Goal: Navigation & Orientation: Find specific page/section

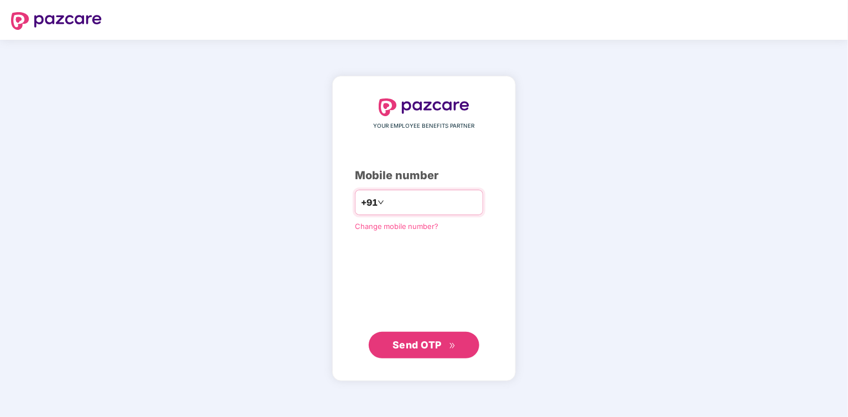
type input "*"
type input "**********"
click at [423, 348] on span "Send OTP" at bounding box center [416, 344] width 49 height 12
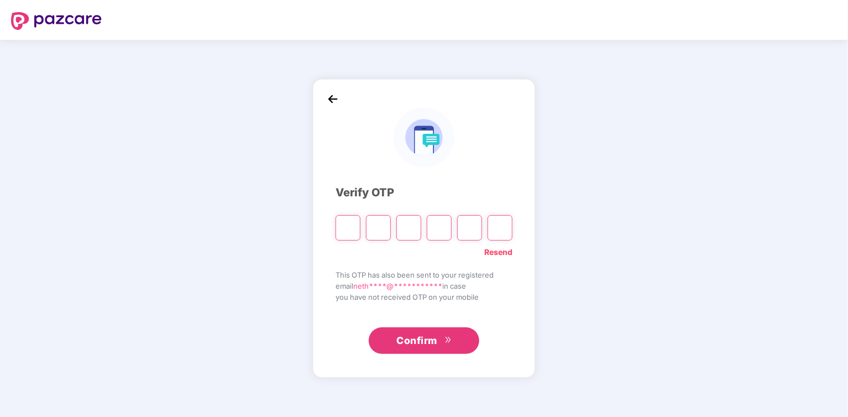
type input "*"
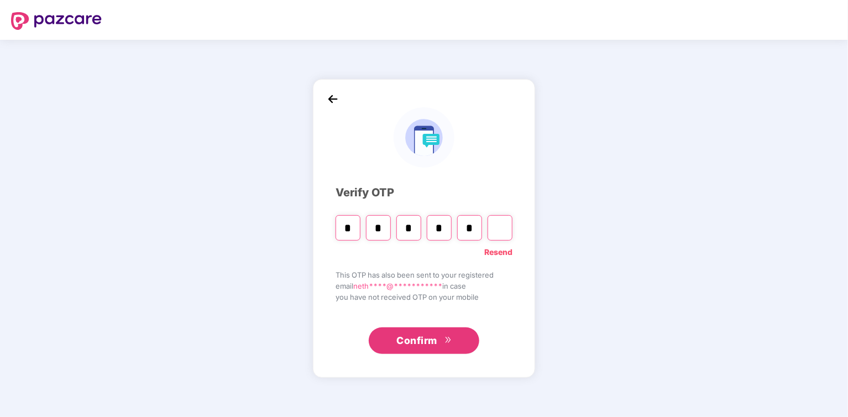
type input "*"
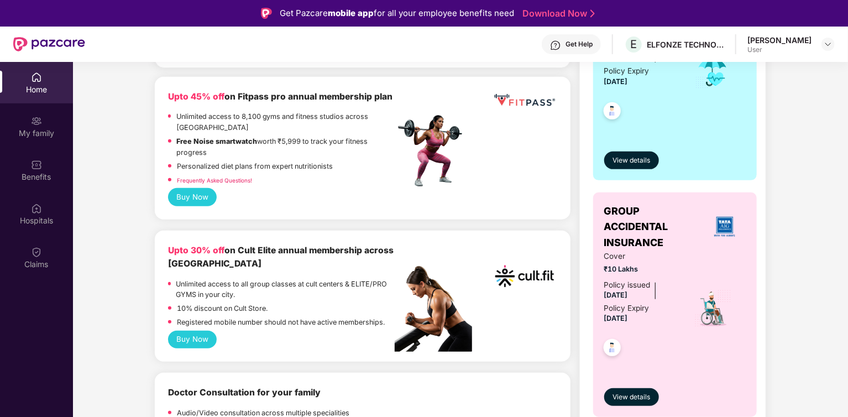
scroll to position [279, 0]
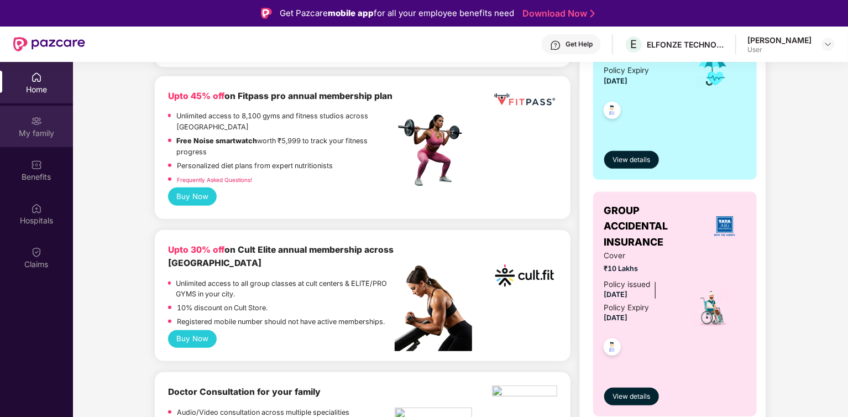
click at [35, 128] on div "My family" at bounding box center [36, 133] width 73 height 11
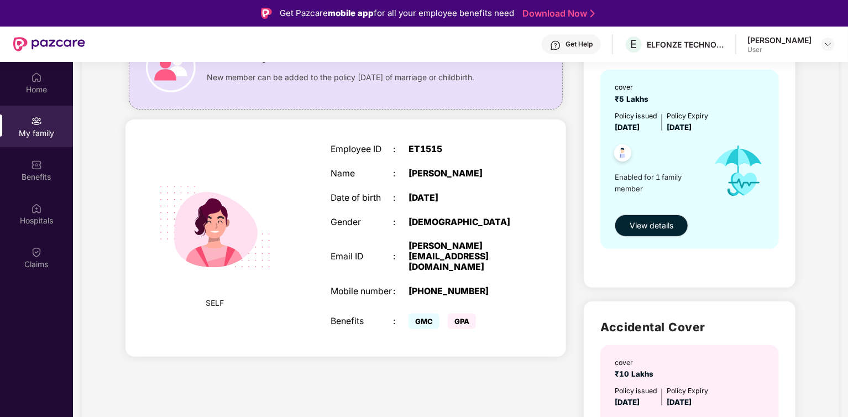
scroll to position [117, 0]
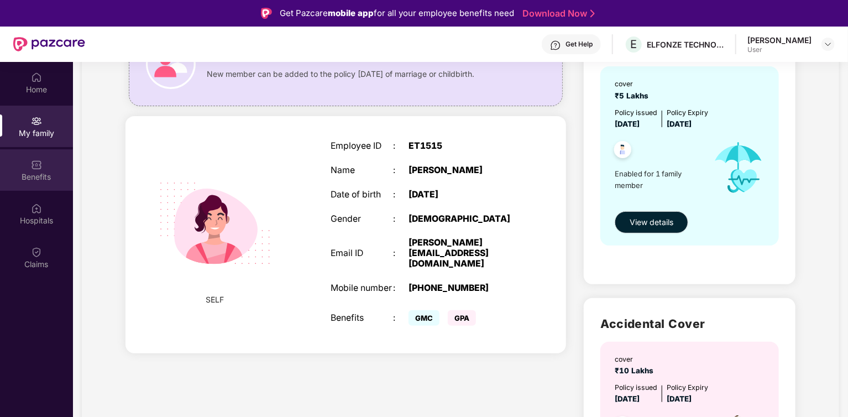
click at [51, 180] on div "Benefits" at bounding box center [36, 176] width 73 height 11
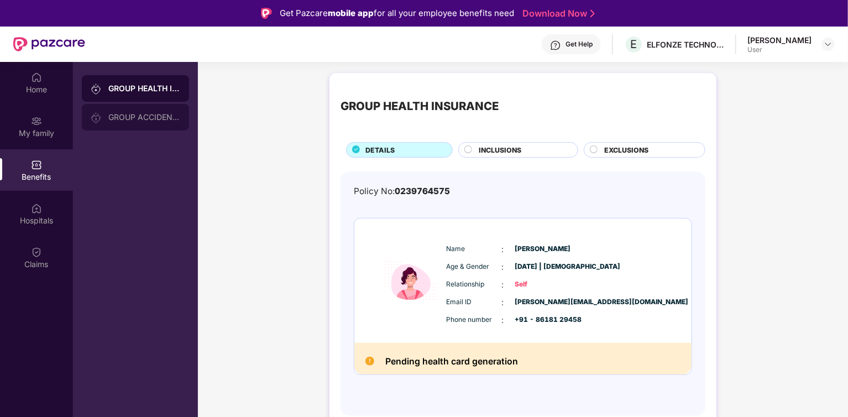
click at [137, 113] on div "GROUP ACCIDENTAL INSURANCE" at bounding box center [144, 117] width 72 height 9
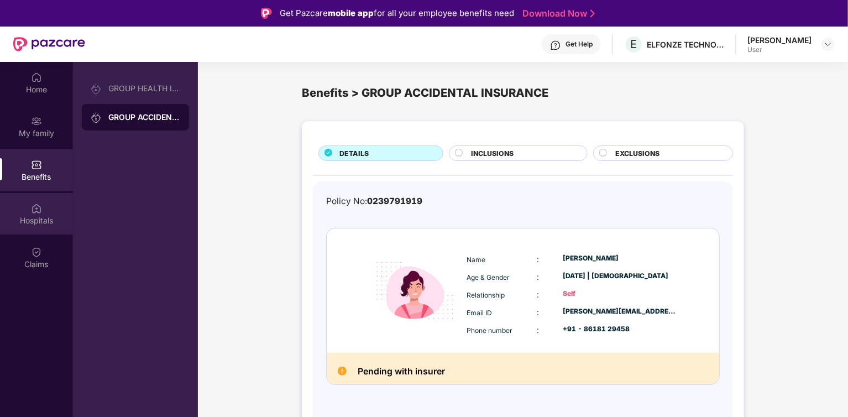
click at [27, 215] on div "Hospitals" at bounding box center [36, 220] width 73 height 11
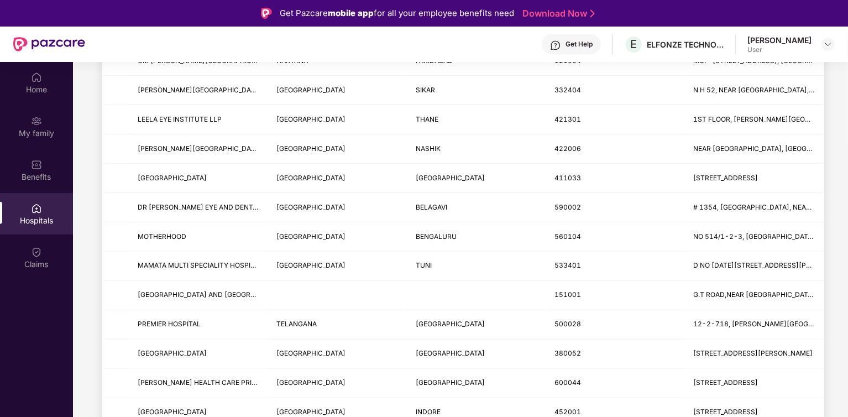
scroll to position [363, 0]
click at [747, 41] on div "[PERSON_NAME]" at bounding box center [779, 40] width 64 height 11
click at [821, 44] on div at bounding box center [827, 44] width 13 height 13
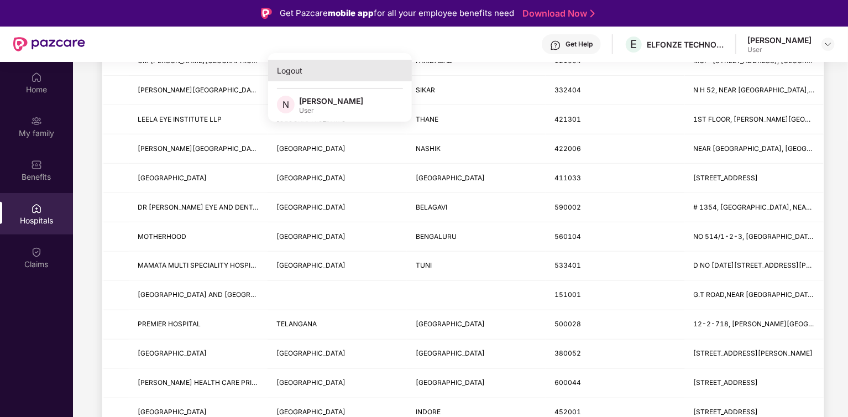
click at [295, 80] on div "Logout" at bounding box center [340, 71] width 144 height 22
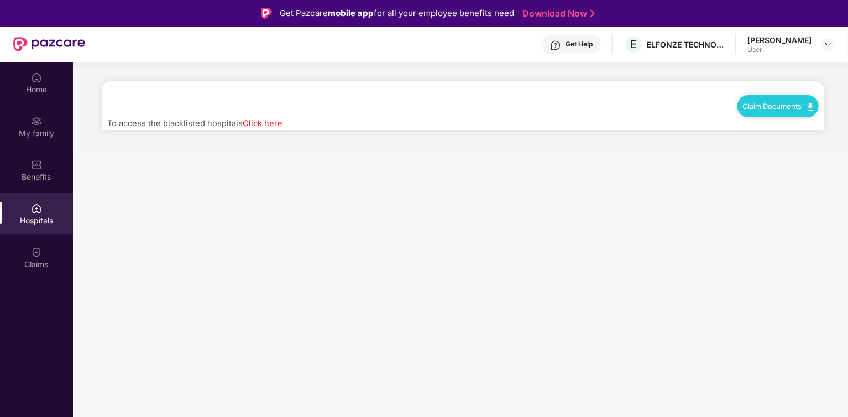
scroll to position [0, 0]
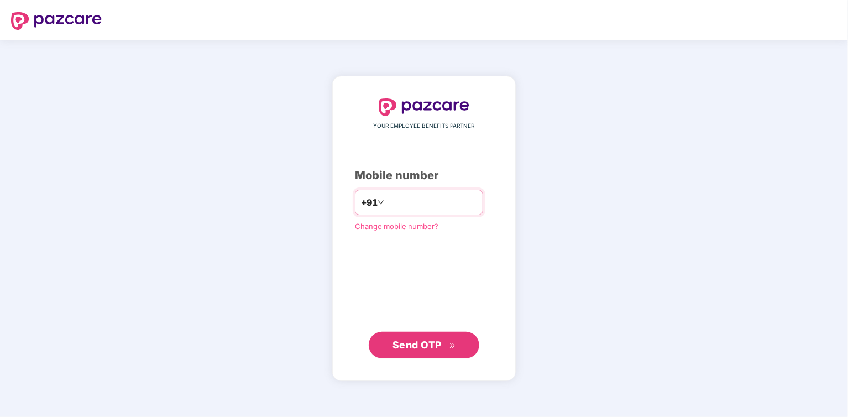
click at [394, 205] on input "number" at bounding box center [431, 202] width 91 height 18
click at [422, 343] on span "Send OTP" at bounding box center [416, 344] width 49 height 12
click at [421, 349] on span "Send OTP" at bounding box center [416, 344] width 49 height 12
click at [446, 203] on input "**********" at bounding box center [431, 202] width 91 height 18
type input "*"
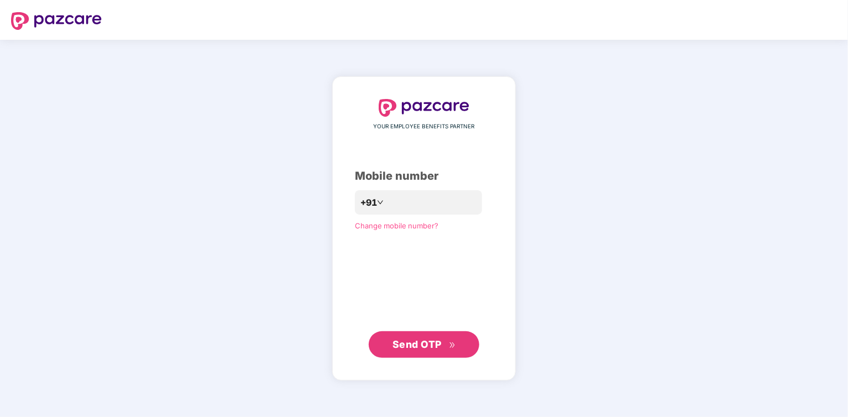
click at [427, 350] on span "Send OTP" at bounding box center [424, 344] width 64 height 15
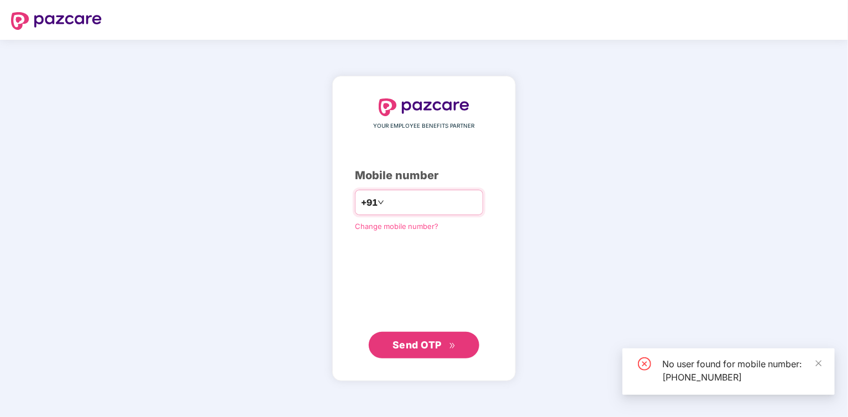
click at [442, 202] on input "**********" at bounding box center [431, 202] width 91 height 18
type input "*"
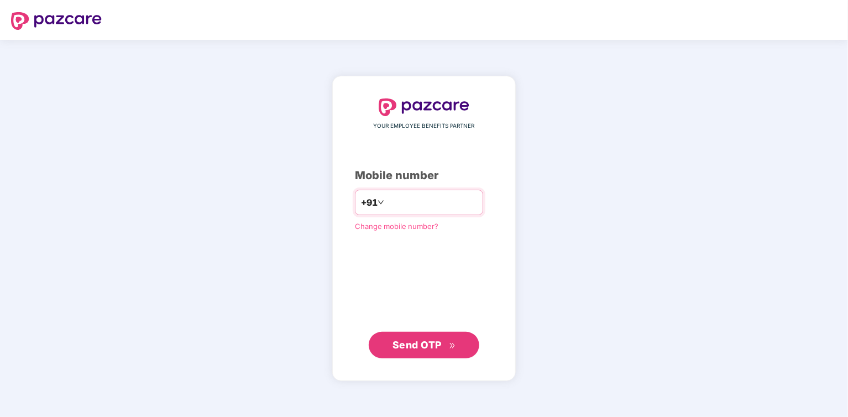
type input "**********"
click at [418, 346] on span "Send OTP" at bounding box center [416, 344] width 49 height 12
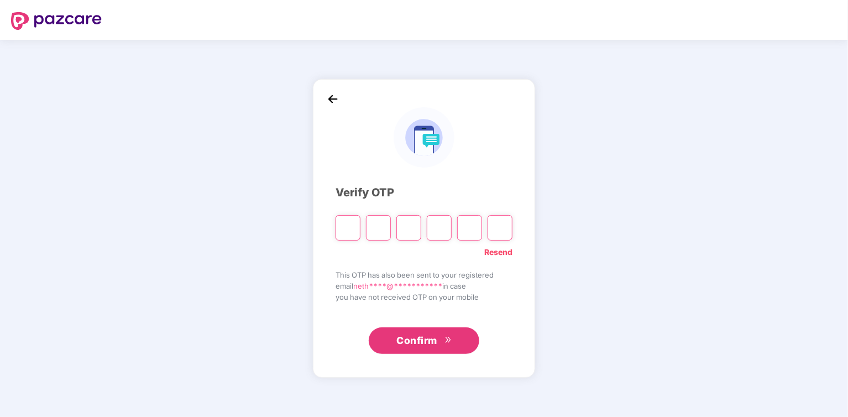
type input "*"
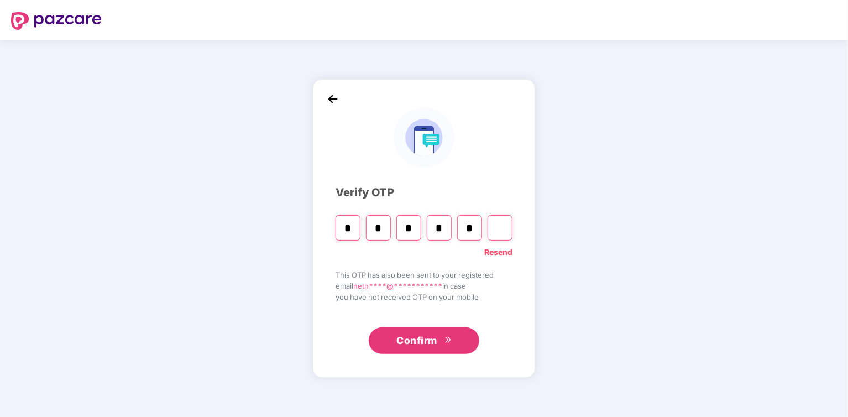
type input "*"
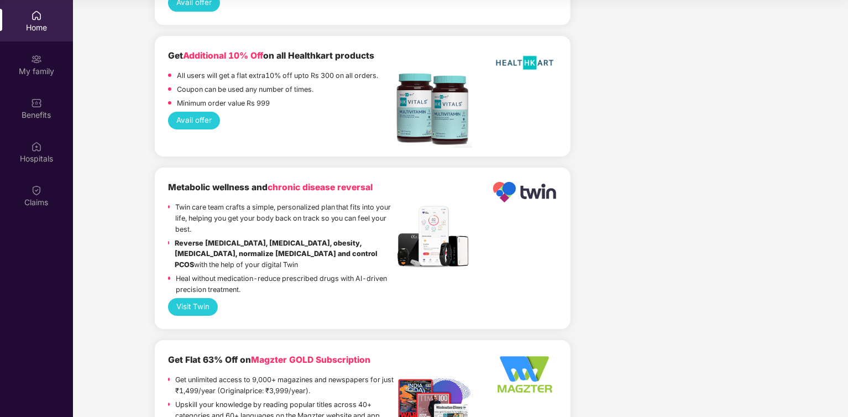
scroll to position [1922, 0]
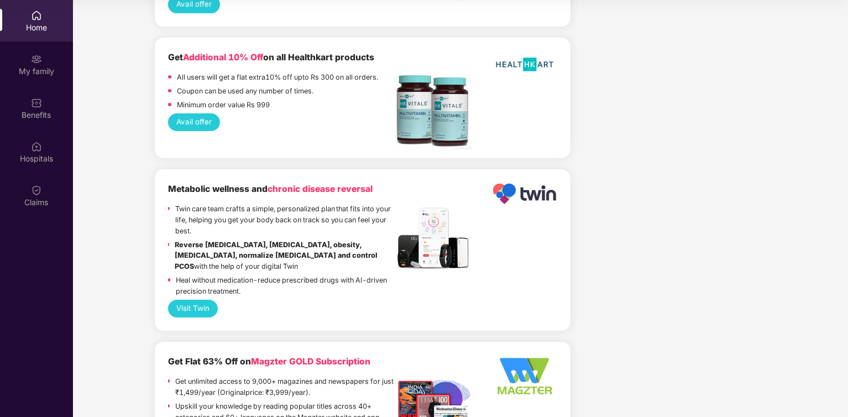
click at [53, 23] on div "Home" at bounding box center [36, 27] width 73 height 11
click at [42, 197] on div "Claims" at bounding box center [36, 202] width 73 height 11
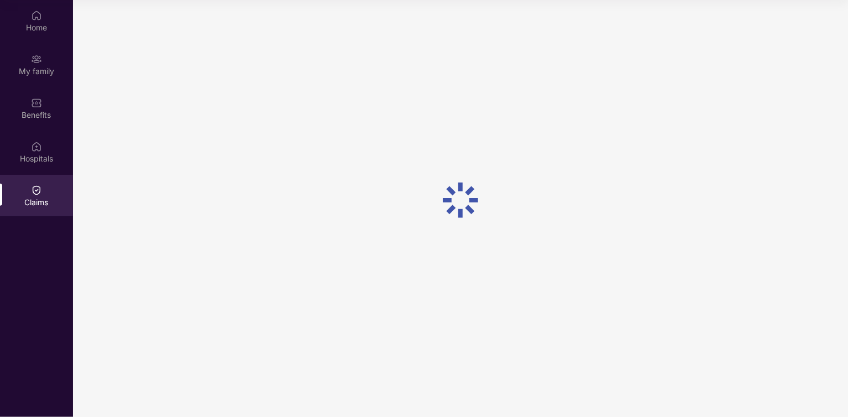
scroll to position [0, 0]
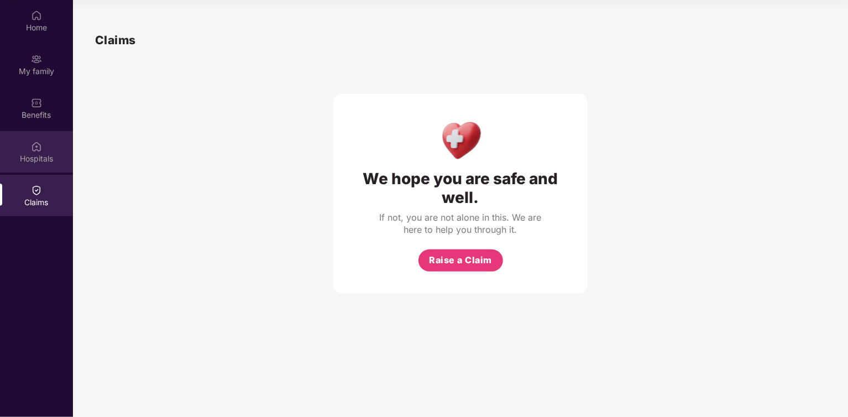
click at [27, 153] on div "Hospitals" at bounding box center [36, 158] width 73 height 11
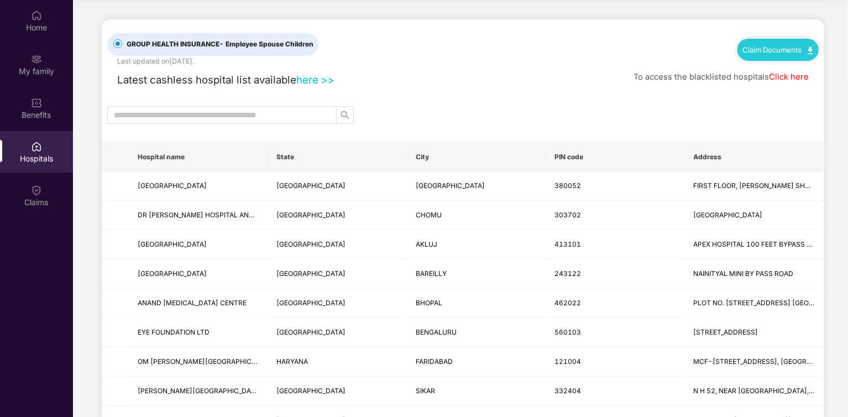
click at [316, 81] on link "here >>" at bounding box center [315, 80] width 38 height 12
click at [30, 98] on div "Benefits" at bounding box center [36, 107] width 73 height 41
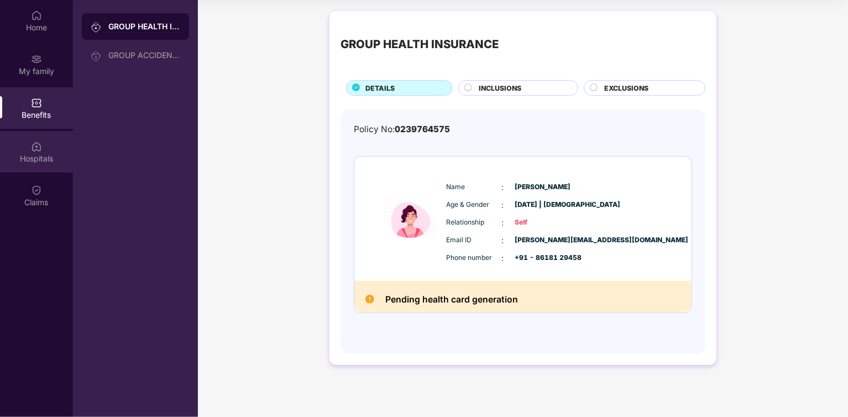
click at [35, 141] on img at bounding box center [36, 146] width 11 height 11
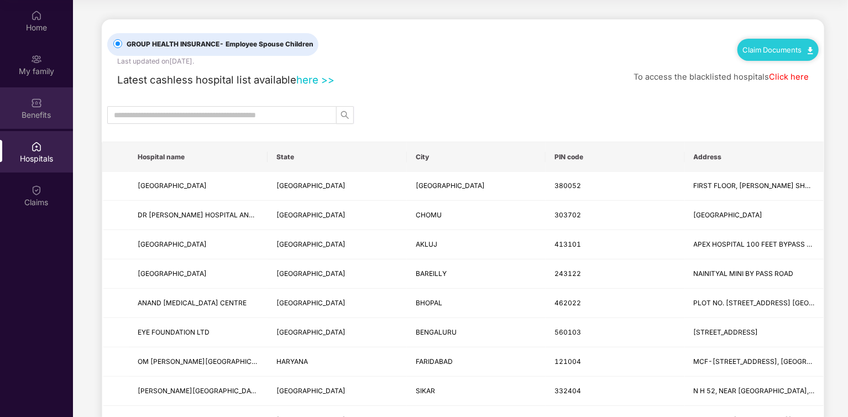
click at [43, 106] on div "Benefits" at bounding box center [36, 107] width 73 height 41
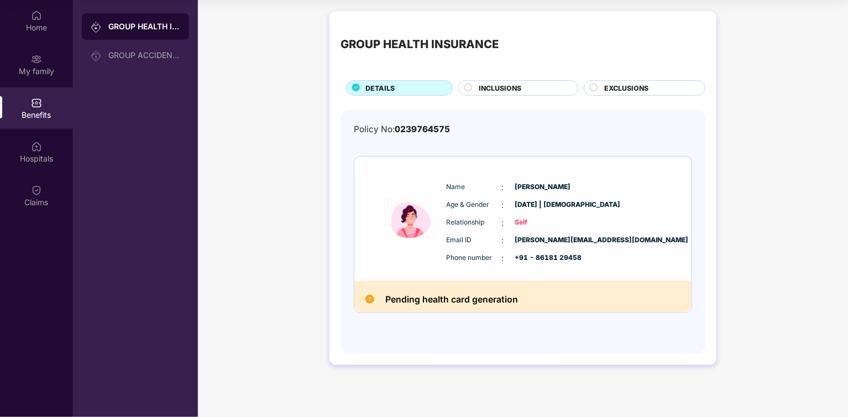
click at [455, 306] on div "Pending health card generation" at bounding box center [522, 297] width 337 height 32
click at [406, 293] on h2 "Pending health card generation" at bounding box center [451, 299] width 133 height 15
click at [42, 59] on div "My family" at bounding box center [36, 64] width 73 height 41
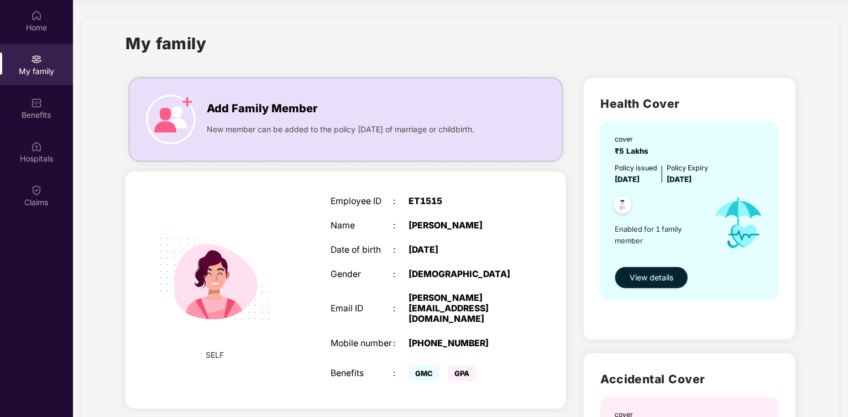
click at [424, 365] on span "GMC" at bounding box center [423, 372] width 31 height 15
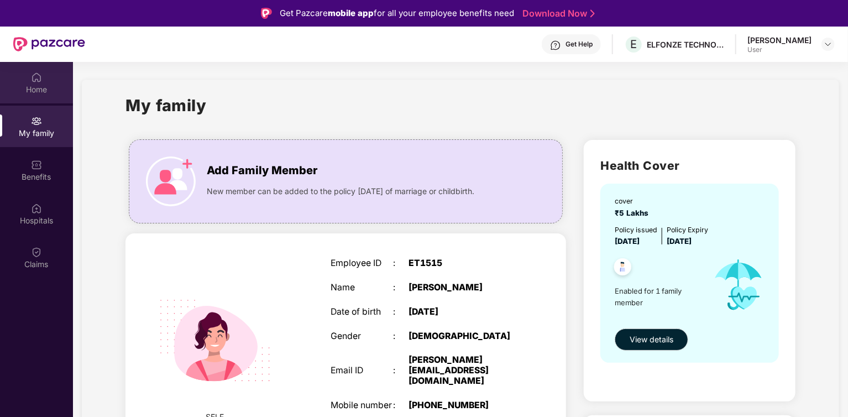
click at [43, 89] on div "Home" at bounding box center [36, 89] width 73 height 11
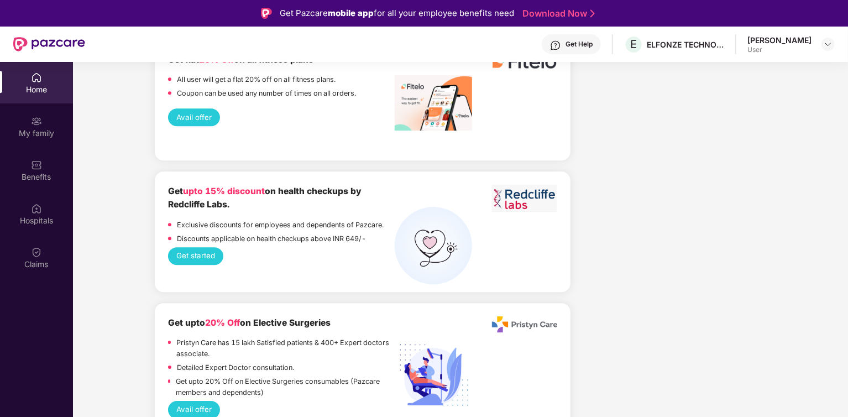
scroll to position [1577, 0]
